Goal: Transaction & Acquisition: Obtain resource

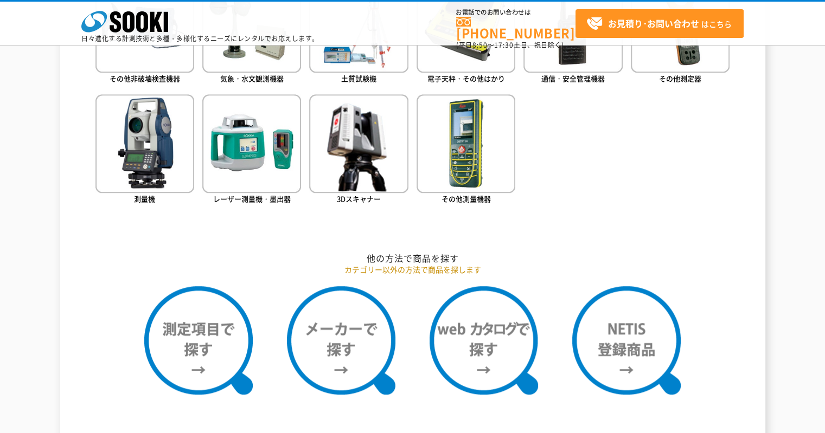
scroll to position [813, 0]
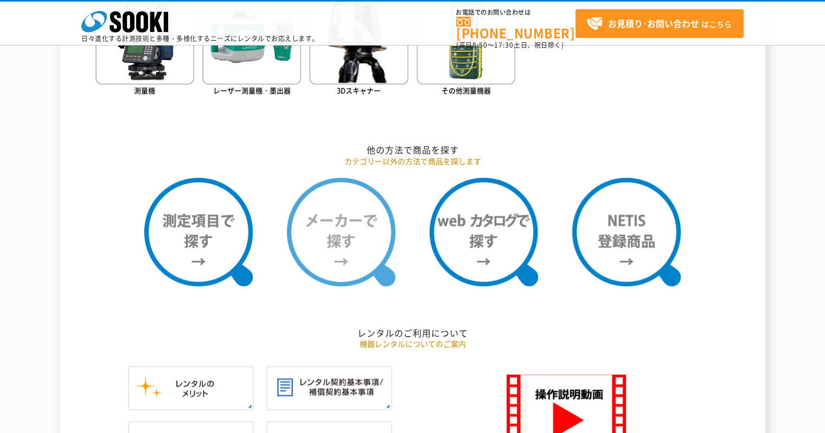
click at [339, 274] on img at bounding box center [341, 232] width 108 height 108
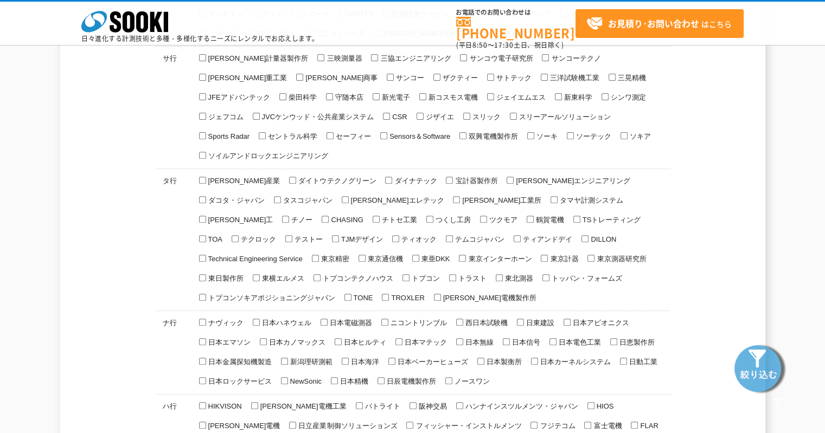
scroll to position [759, 0]
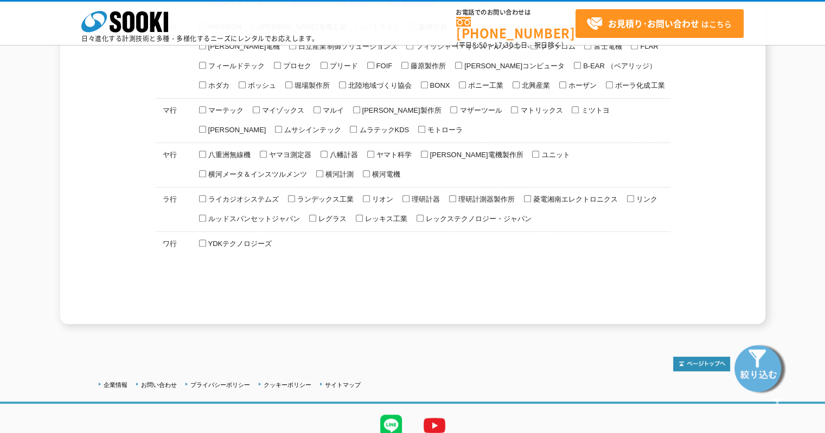
click at [228, 195] on span "ライカジオシステムズ" at bounding box center [242, 199] width 73 height 8
click at [206, 195] on input "ライカジオシステムズ" at bounding box center [202, 198] width 7 height 7
checkbox input "true"
click at [777, 369] on img at bounding box center [760, 368] width 54 height 54
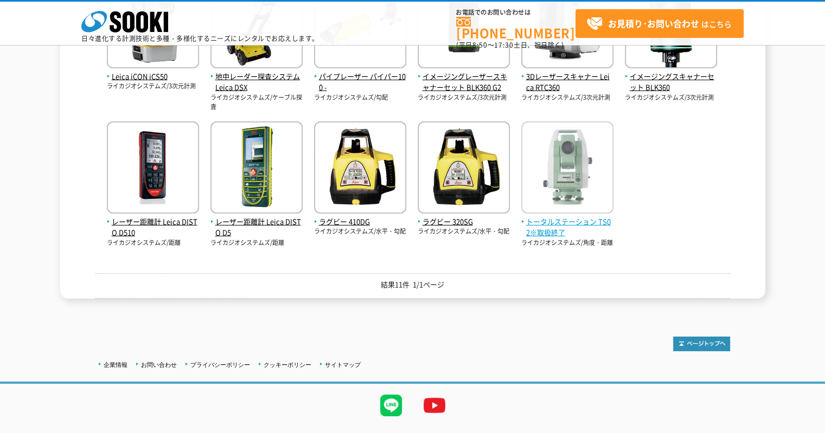
scroll to position [163, 0]
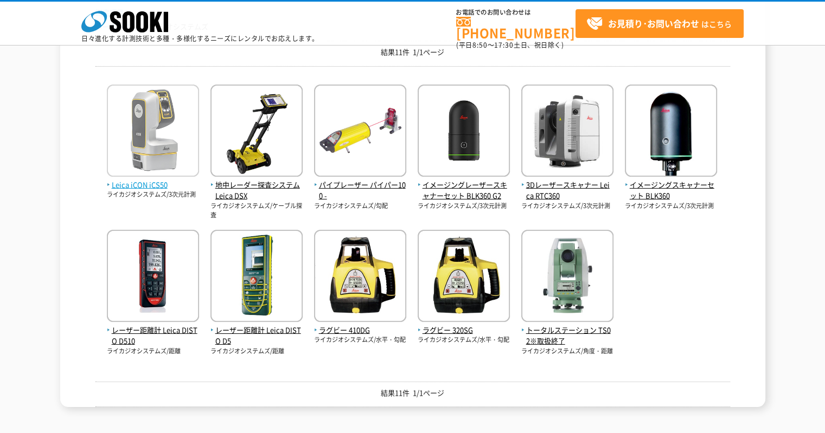
click at [142, 158] on img at bounding box center [153, 132] width 92 height 95
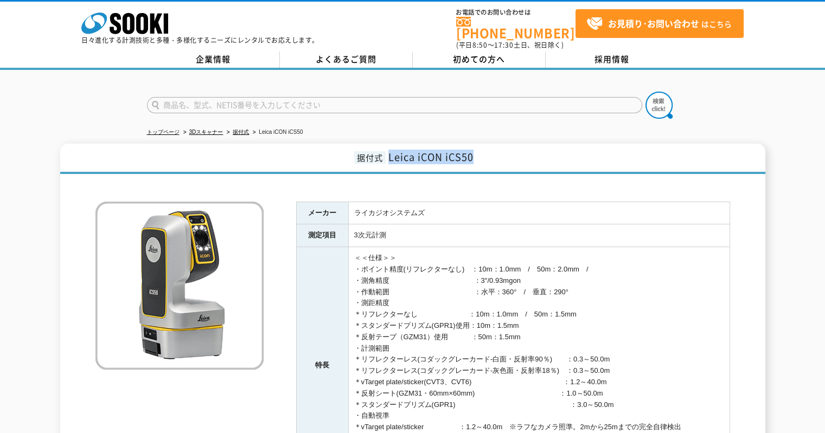
drag, startPoint x: 406, startPoint y: 153, endPoint x: 485, endPoint y: 153, distance: 79.2
click at [485, 153] on h1 "据付式 Leica iCON iCS50" at bounding box center [412, 159] width 705 height 30
